Goal: Information Seeking & Learning: Learn about a topic

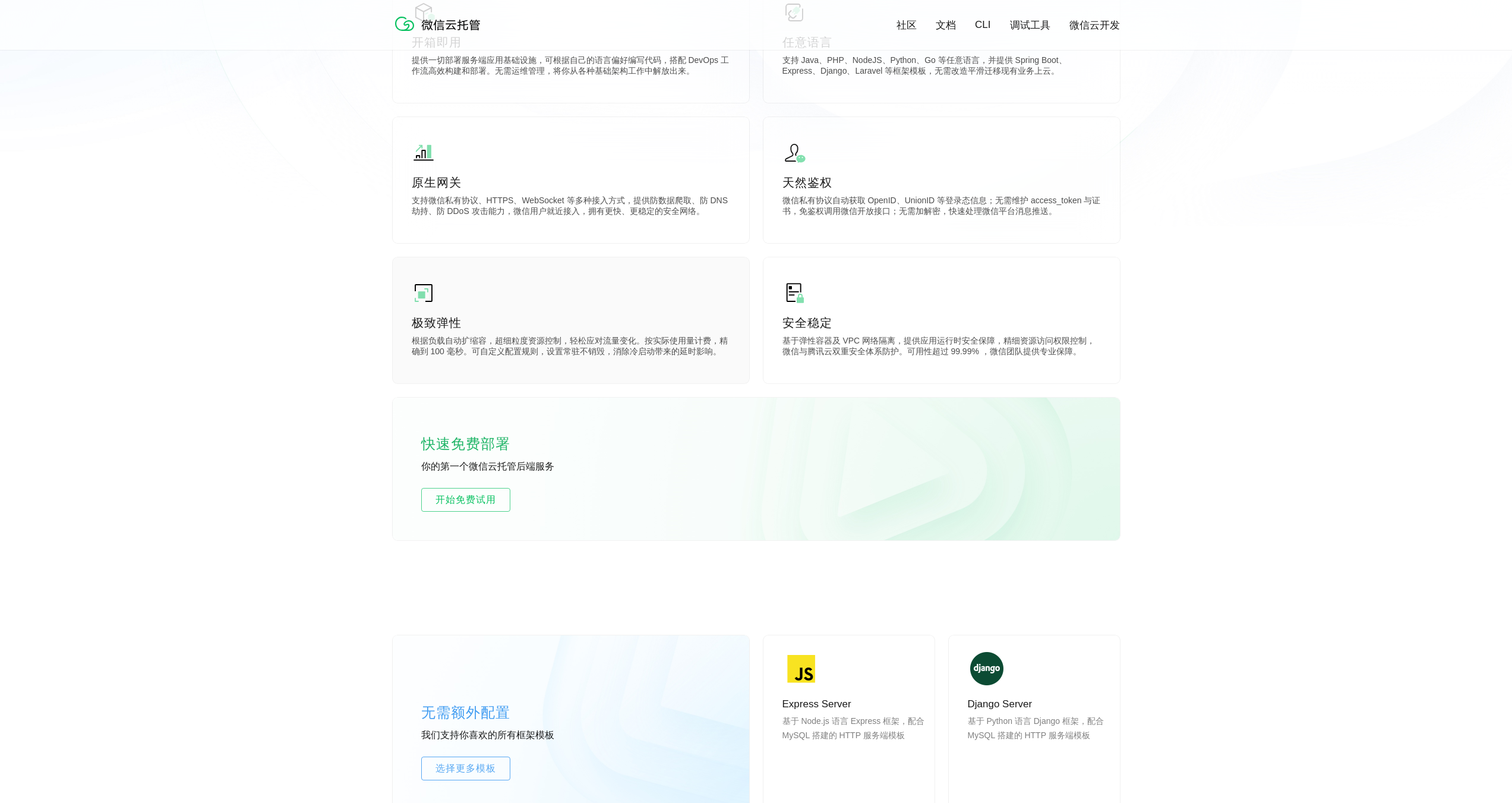
scroll to position [416, 0]
click at [560, 324] on p "极致弹性" at bounding box center [571, 322] width 319 height 17
click at [626, 221] on div "原生网关 支持微信私有协议、HTTPS、WebSocket 等多种接入方式，提供防数据爬取、防 DNS 劫持、防 DDoS 攻击能力，微信用户就近接入，拥有更…" at bounding box center [571, 179] width 356 height 126
click at [966, 195] on div "天然鉴权 微信私有协议自动获取 OpenID、UnionID 等登录态信息；无需维护 access_token 与证书，免鉴权调用微信开放接口；无需加解密，快…" at bounding box center [941, 179] width 356 height 126
click at [932, 306] on div "安全稳定 基于弹性容器及 VPC 网络隔离，提供应用运行时安全保障，精细资源访问权限控制，微信与腾讯云双重安全体系防护。可用性超过 99.99% ，微信团队提…" at bounding box center [941, 320] width 356 height 126
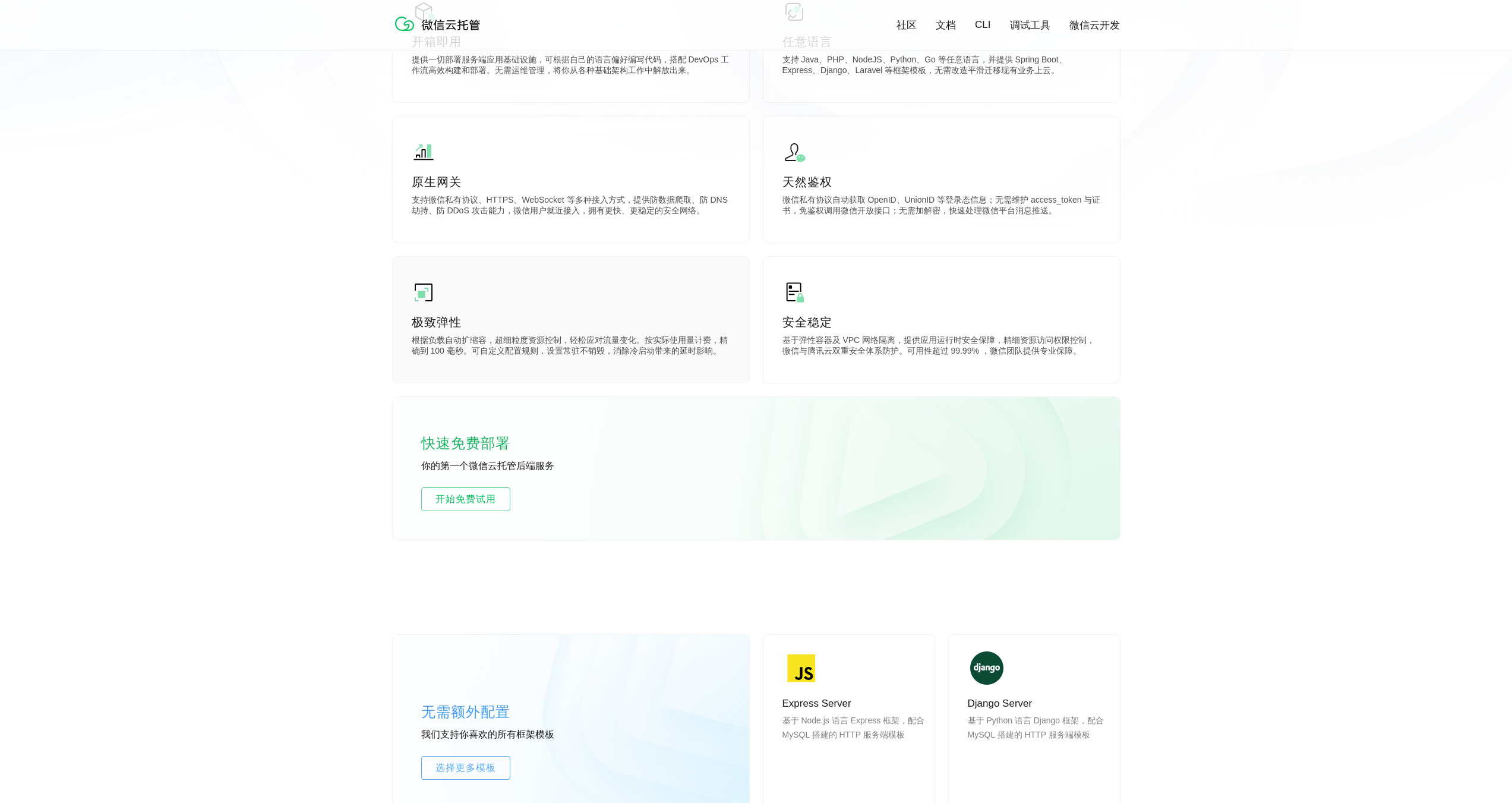
drag, startPoint x: 637, startPoint y: 309, endPoint x: 640, endPoint y: 288, distance: 21.2
click at [638, 306] on div "极致弹性 根据负载自动扩缩容，超细粒度资源控制，轻松应对流量变化。按实际使用量计费，精确到 100 毫秒。可自定义配置规则，设置常驻不销毁，消除冷启动带来的延…" at bounding box center [571, 320] width 356 height 126
click at [668, 202] on p "支持微信私有协议、HTTPS、WebSocket 等多种接入方式，提供防数据爬取、防 DNS 劫持、防 DDoS 攻击能力，微信用户就近接入，拥有更快、更稳定…" at bounding box center [571, 206] width 319 height 24
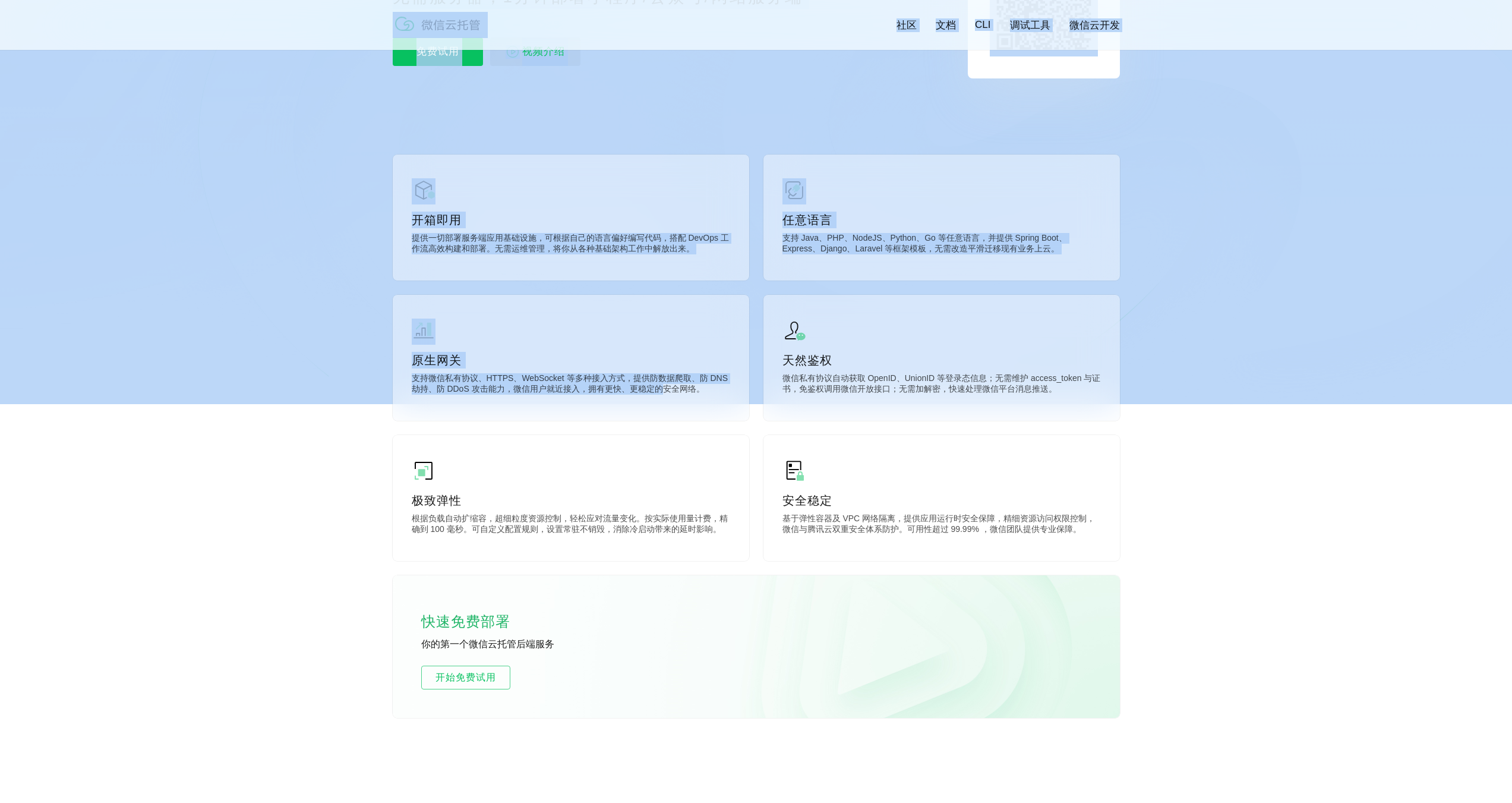
drag, startPoint x: 663, startPoint y: 404, endPoint x: 354, endPoint y: 304, distance: 324.8
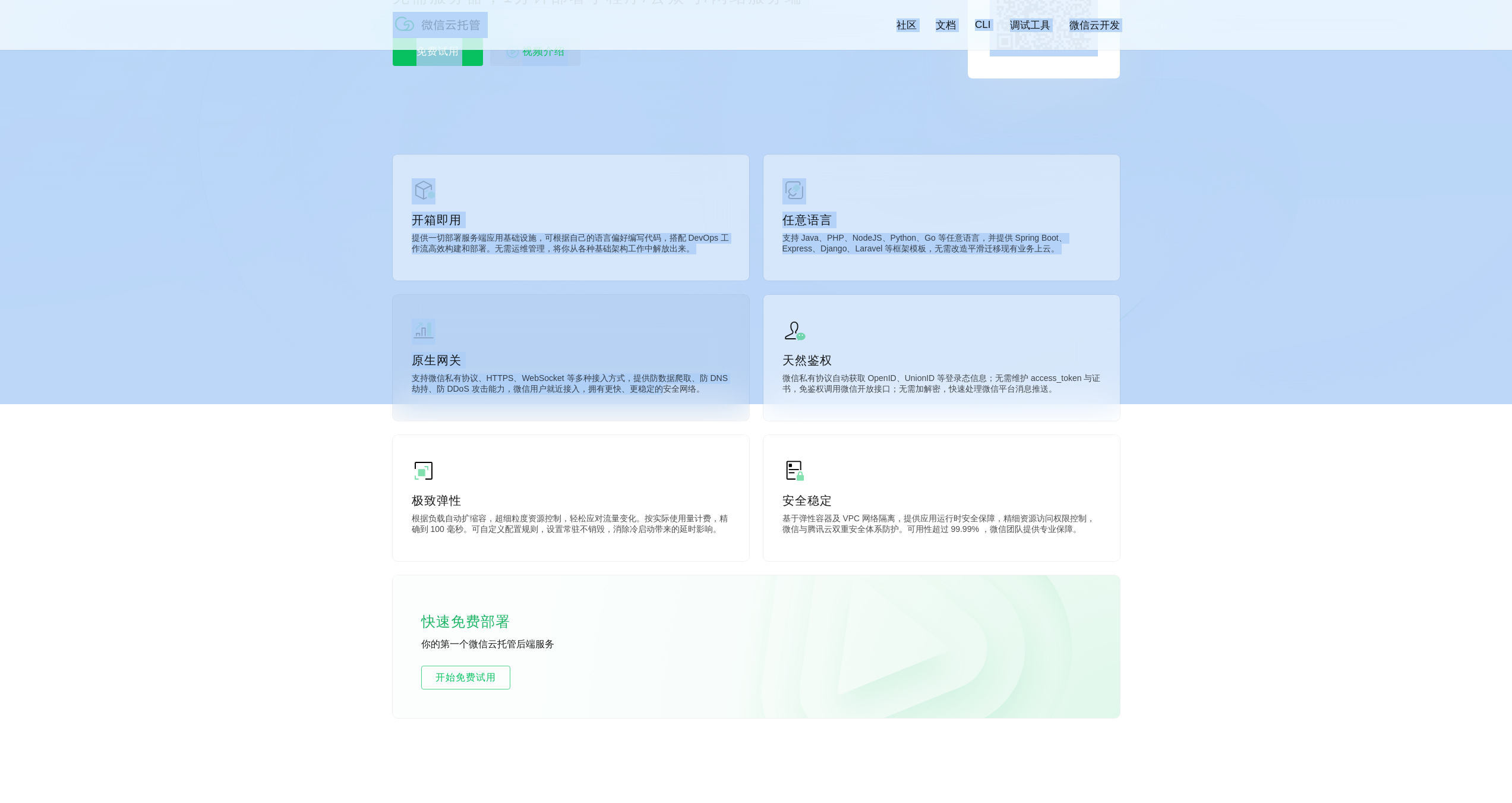
click at [668, 373] on div "原生网关 支持微信私有协议、HTTPS、WebSocket 等多种接入方式，提供防数据爬取、防 DNS 劫持、防 DDoS 攻击能力，微信用户就近接入，拥有更…" at bounding box center [571, 358] width 356 height 126
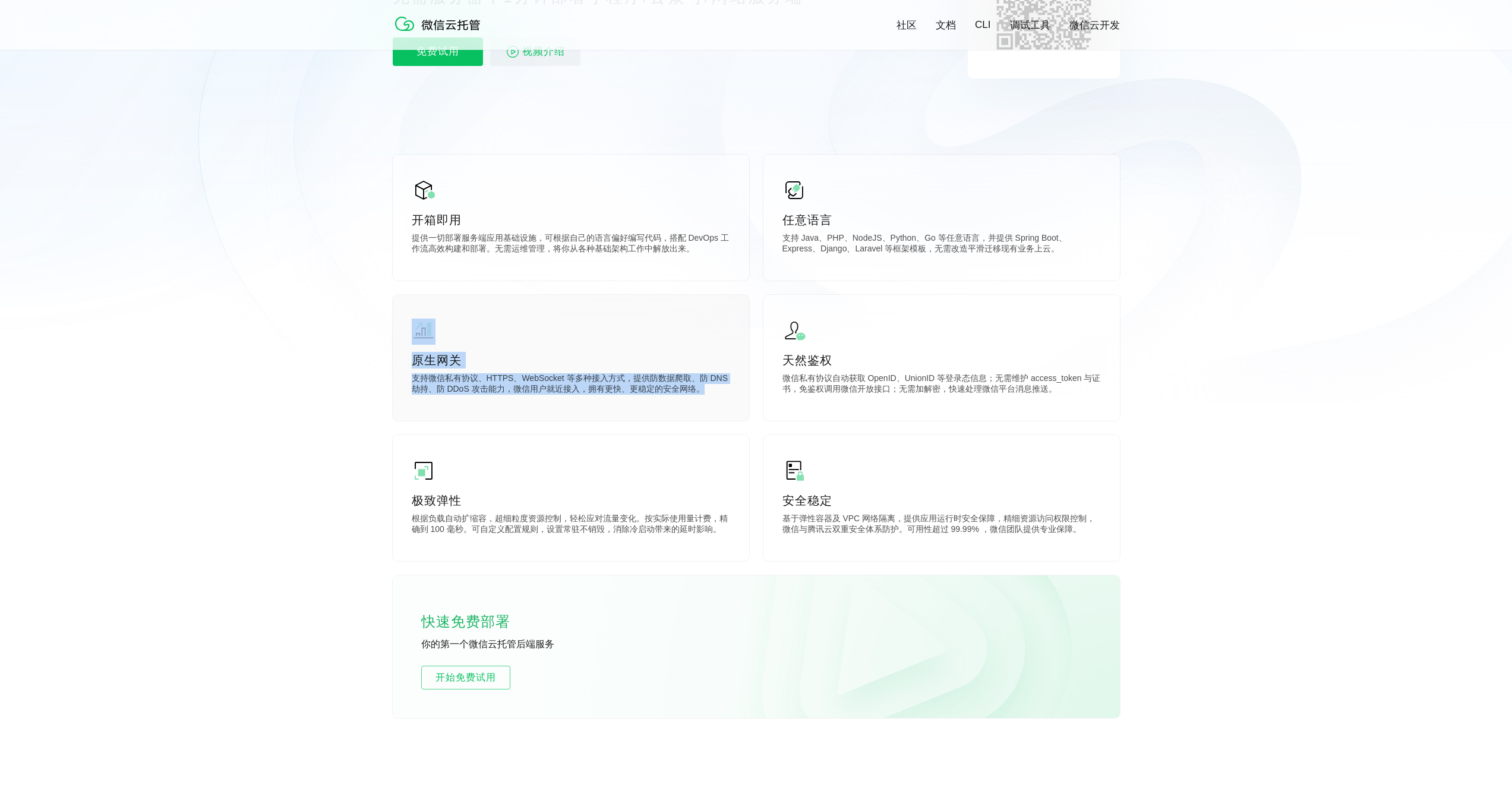
drag, startPoint x: 493, startPoint y: 351, endPoint x: 407, endPoint y: 333, distance: 87.9
click at [407, 333] on div "原生网关 支持微信私有协议、HTTPS、WebSocket 等多种接入方式，提供防数据爬取、防 DNS 劫持、防 DDoS 攻击能力，微信用户就近接入，拥有更…" at bounding box center [571, 358] width 356 height 126
click at [285, 389] on icon at bounding box center [756, 83] width 1141 height 642
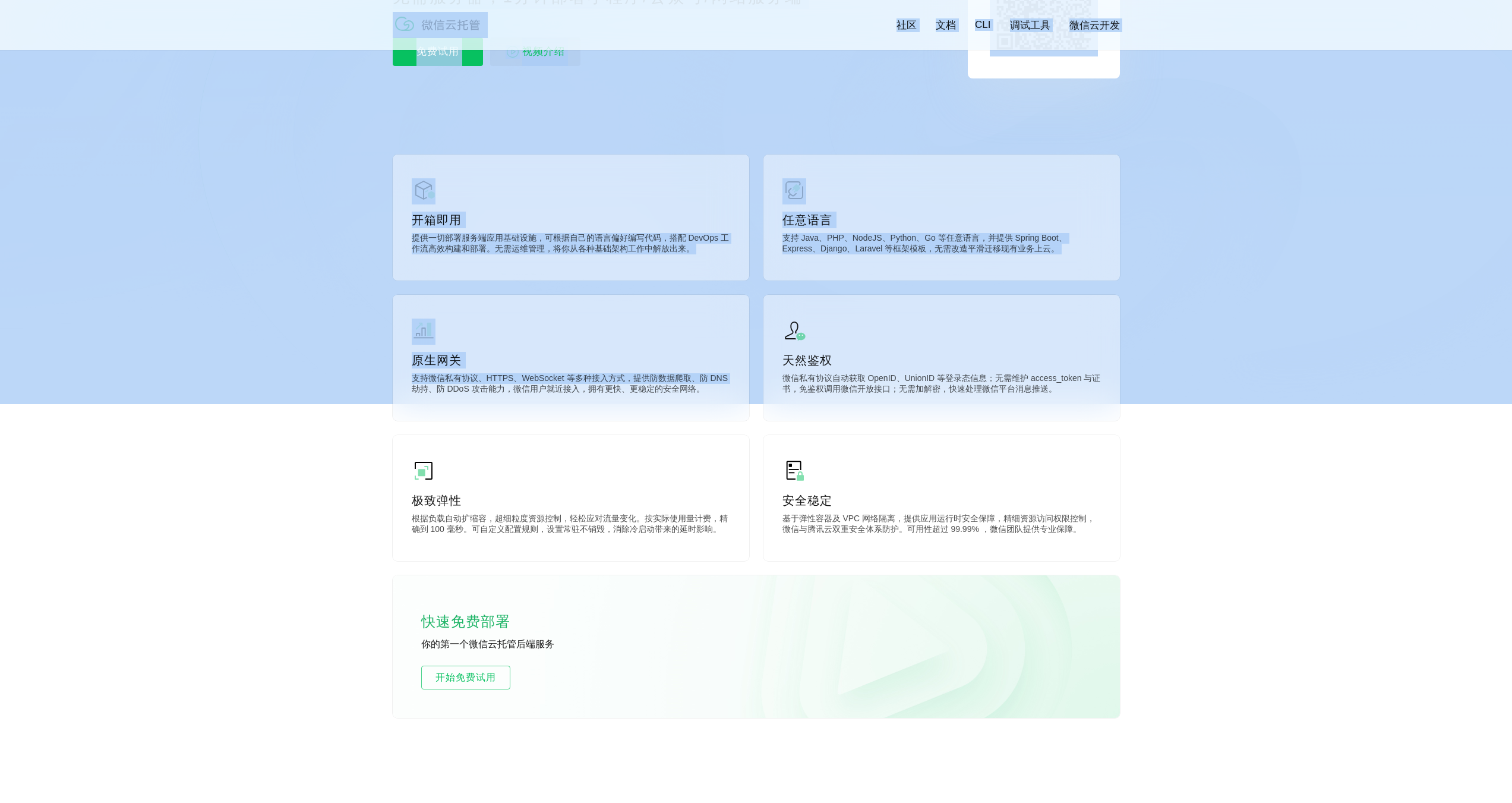
drag, startPoint x: 348, startPoint y: 347, endPoint x: 241, endPoint y: 274, distance: 129.5
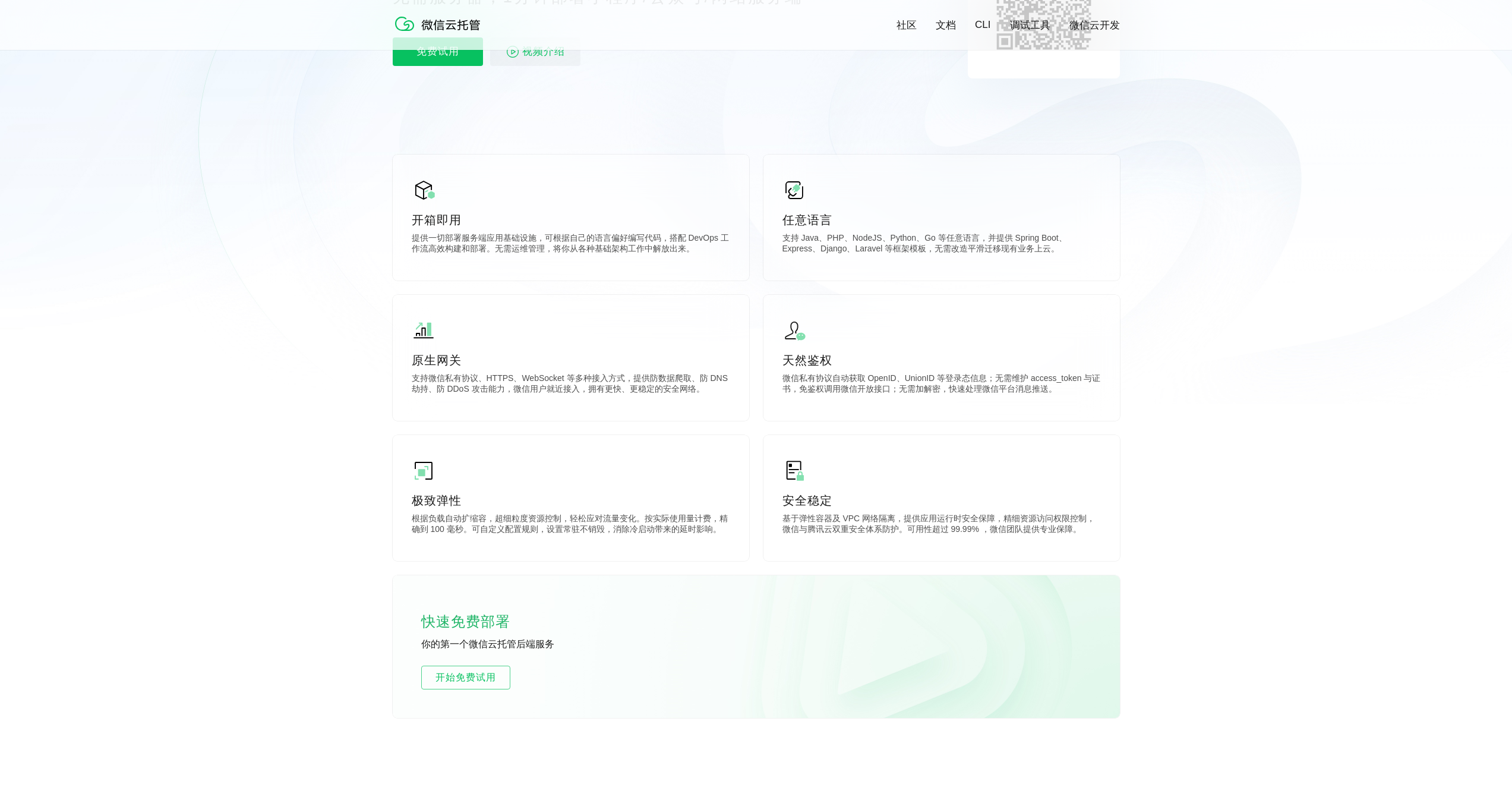
click at [653, 425] on div "开箱即用 提供一切部署服务端应用基础设施，可根据自己的语言偏好编写代码，搭配 DevOps 工作流高效构建和部署。无需运维管理，将你从各种基础架构工作中解放出…" at bounding box center [756, 436] width 727 height 563
drag, startPoint x: 673, startPoint y: 534, endPoint x: 617, endPoint y: 450, distance: 101.0
click at [454, 457] on div "极致弹性 根据负载自动扩缩容，超细粒度资源控制，轻松应对流量变化。按实际使用量计费，精确到 100 毫秒。可自定义配置规则，设置常驻不销毁，消除冷启动带来的延…" at bounding box center [571, 498] width 356 height 126
click at [645, 449] on div "极致弹性 根据负载自动扩缩容，超细粒度资源控制，轻松应对流量变化。按实际使用量计费，精确到 100 毫秒。可自定义配置规则，设置常驻不销毁，消除冷启动带来的延…" at bounding box center [571, 498] width 356 height 126
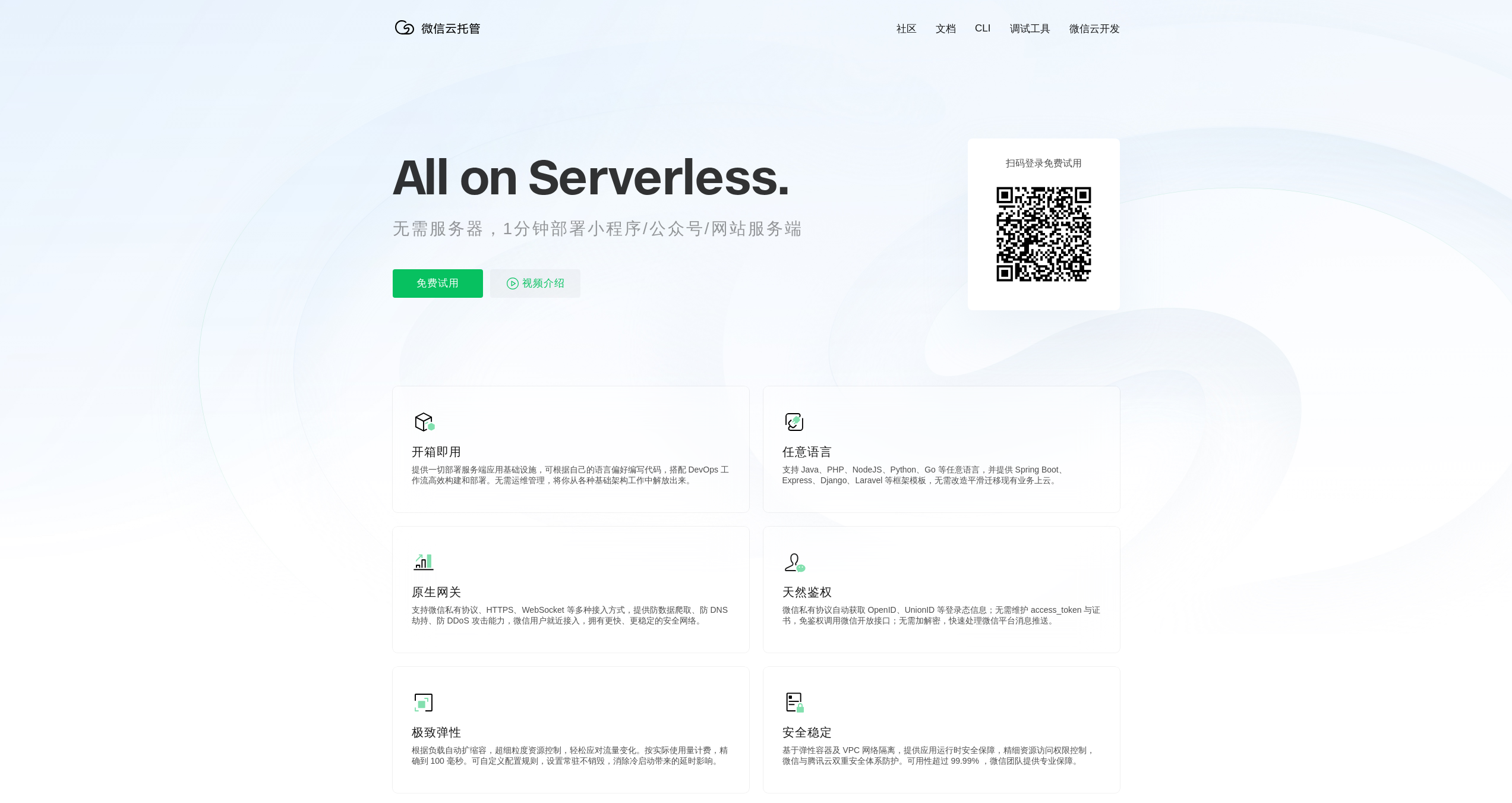
scroll to position [297, 0]
